Goal: Task Accomplishment & Management: Manage account settings

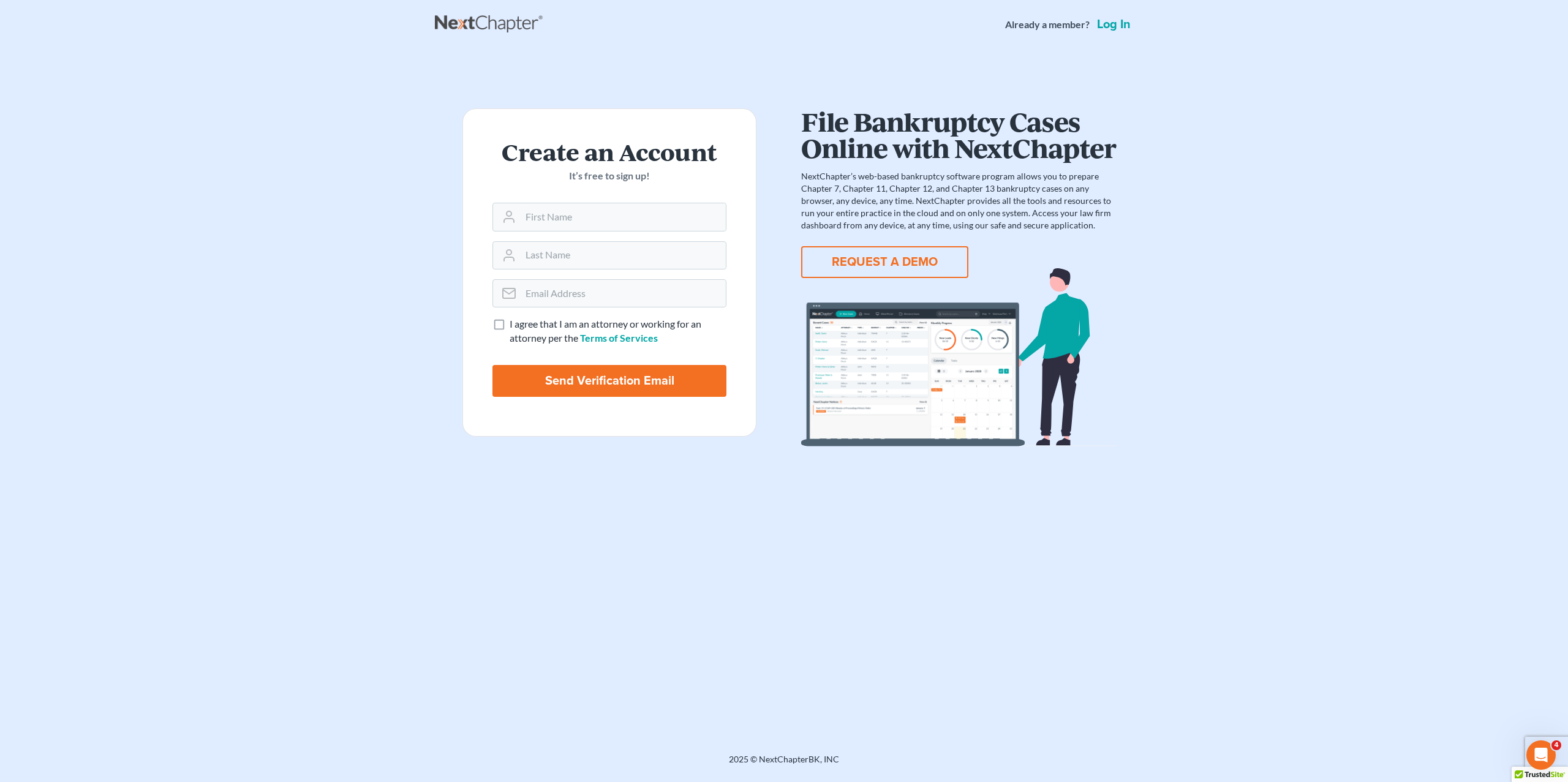
click at [1111, 36] on nav "Already a member? Log in" at bounding box center [784, 24] width 1568 height 49
click at [1111, 23] on link "Log in" at bounding box center [1114, 25] width 39 height 12
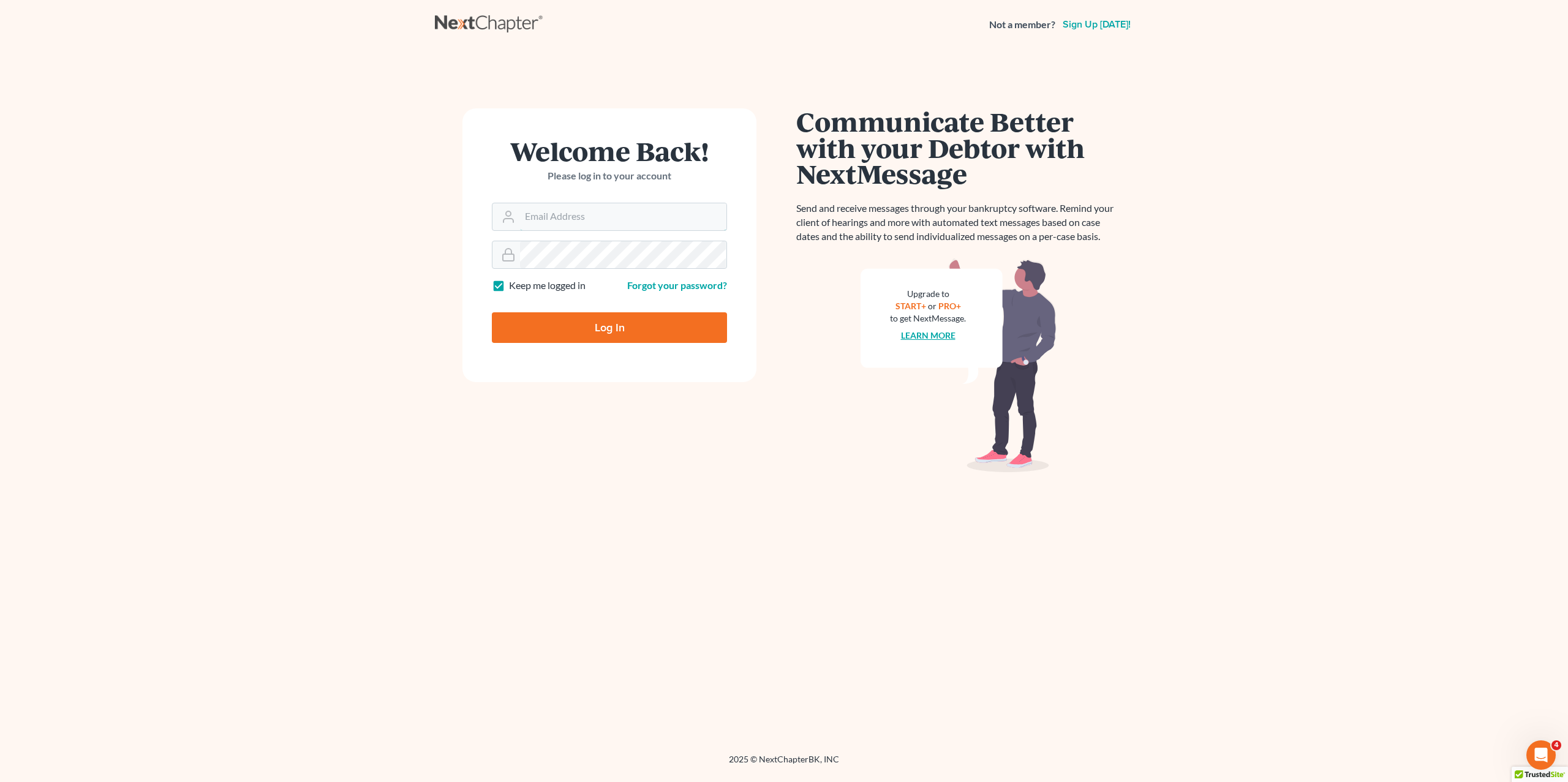
type input "[PERSON_NAME][EMAIL_ADDRESS][DOMAIN_NAME]"
click at [933, 335] on link "Learn more" at bounding box center [928, 335] width 55 height 10
type input "[PERSON_NAME][EMAIL_ADDRESS][DOMAIN_NAME]"
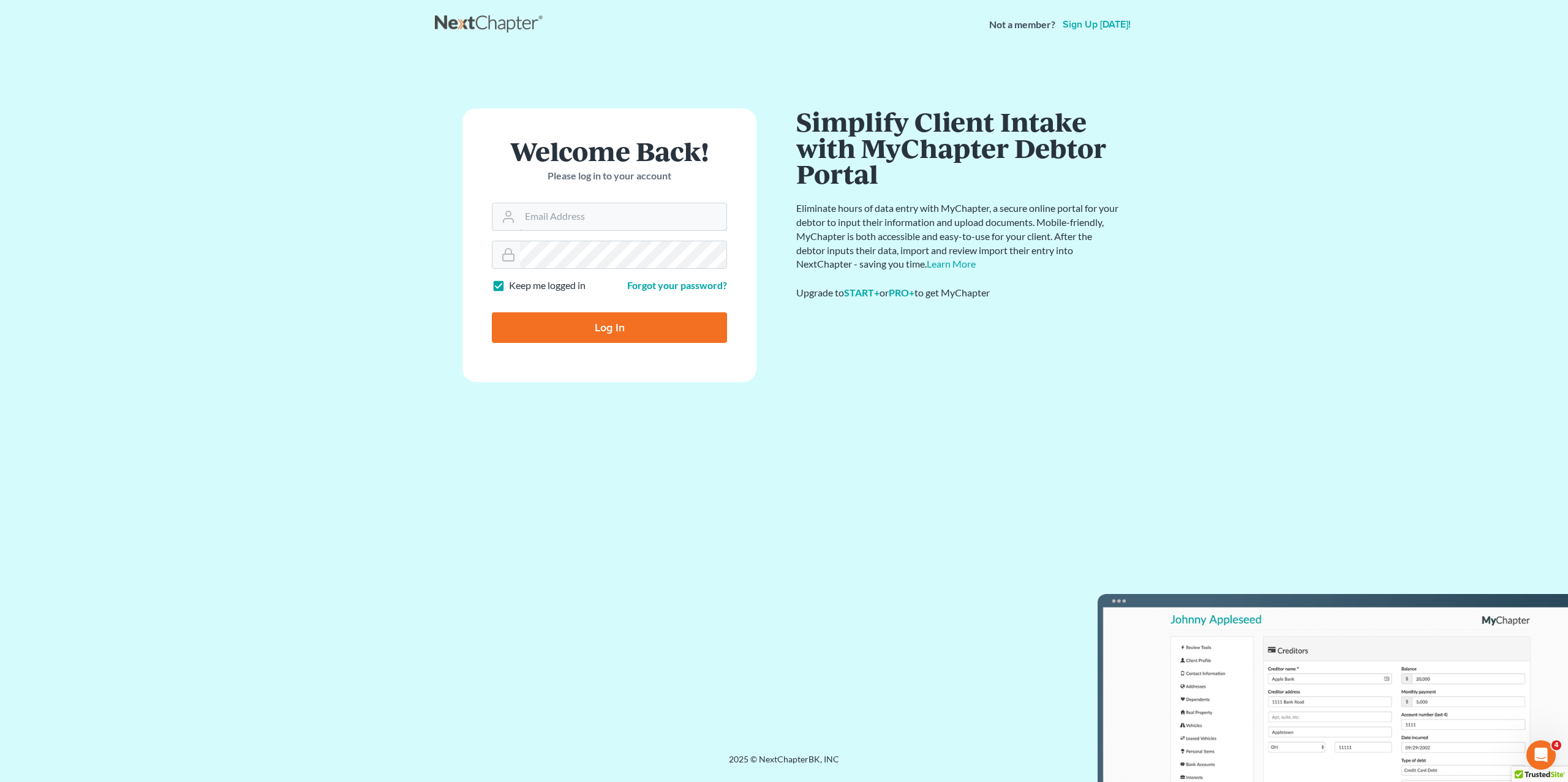
type input "sara@nextchapterbk.com"
click at [583, 332] on input "Log In" at bounding box center [609, 328] width 235 height 31
type input "Thinking..."
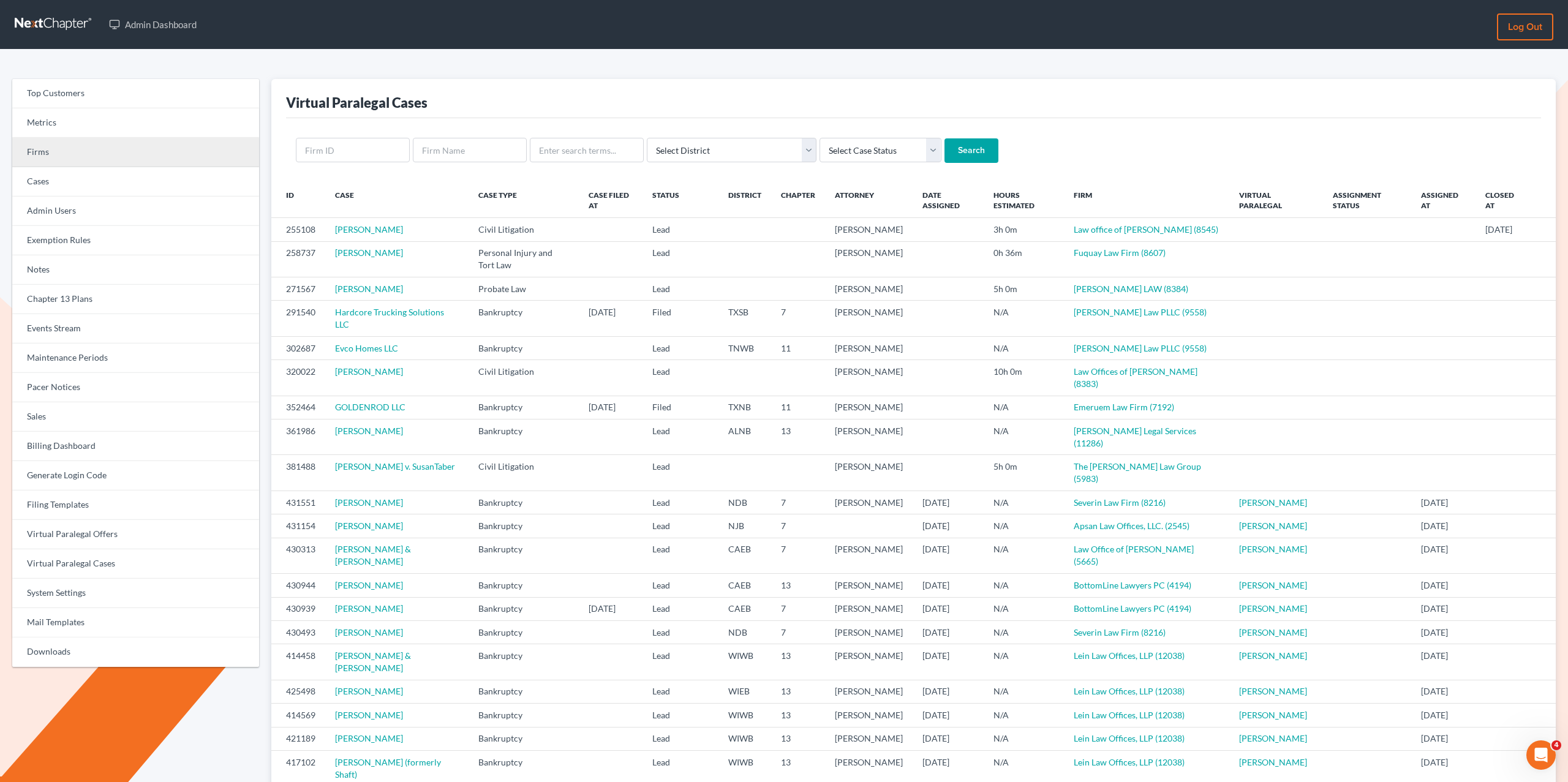
click at [63, 153] on link "Firms" at bounding box center [135, 152] width 247 height 29
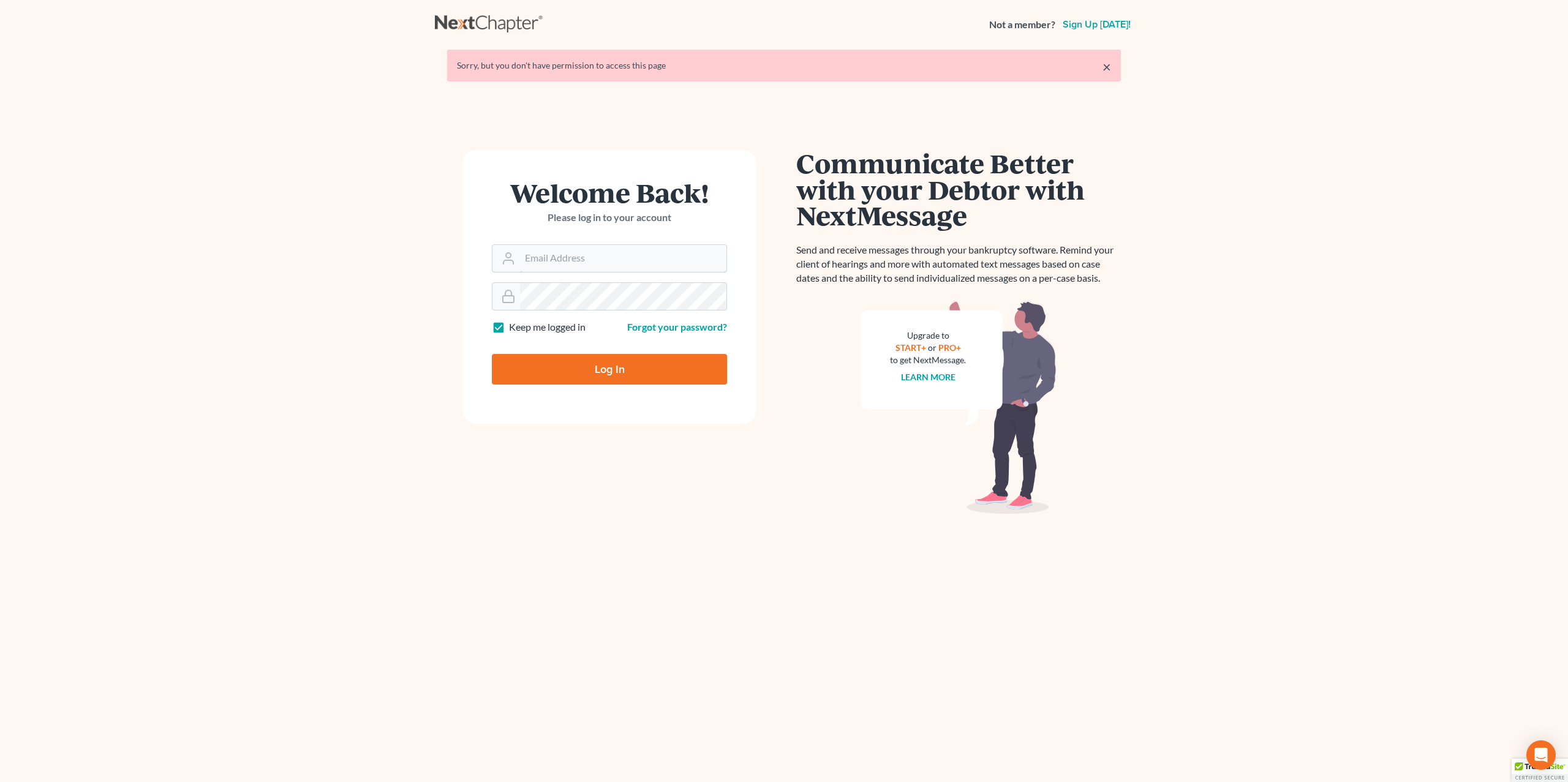
type input "sara@nextchapterbk.com"
click at [576, 377] on input "Log In" at bounding box center [609, 369] width 235 height 31
type input "Thinking..."
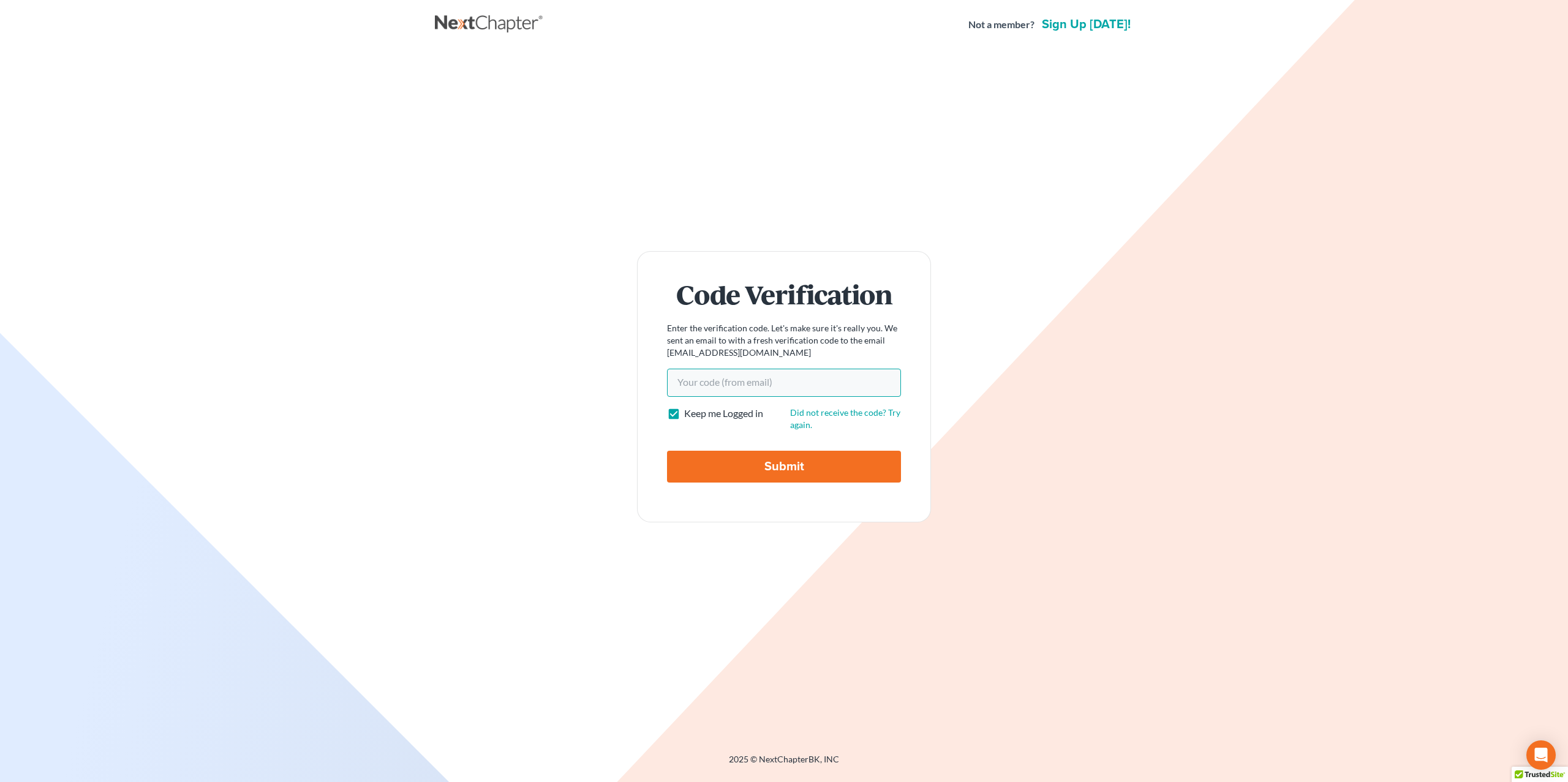
click at [761, 386] on input "Your code(from email)" at bounding box center [784, 382] width 234 height 28
paste input "1f98cc"
type input "1f98cc"
drag, startPoint x: 698, startPoint y: 474, endPoint x: 706, endPoint y: 471, distance: 8.5
click at [697, 474] on input "Submit" at bounding box center [784, 466] width 234 height 32
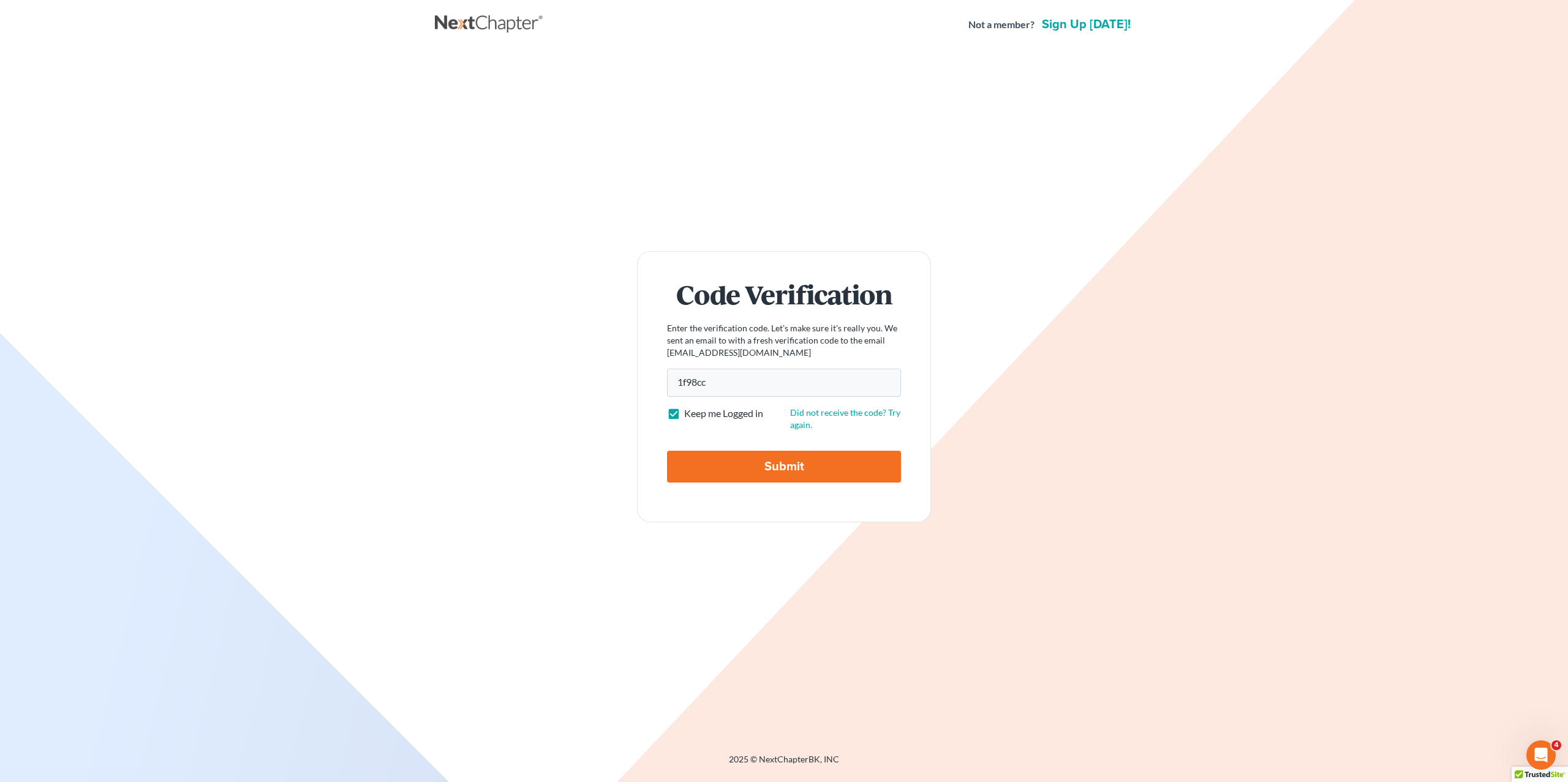
type input "Thinking..."
